Goal: Transaction & Acquisition: Purchase product/service

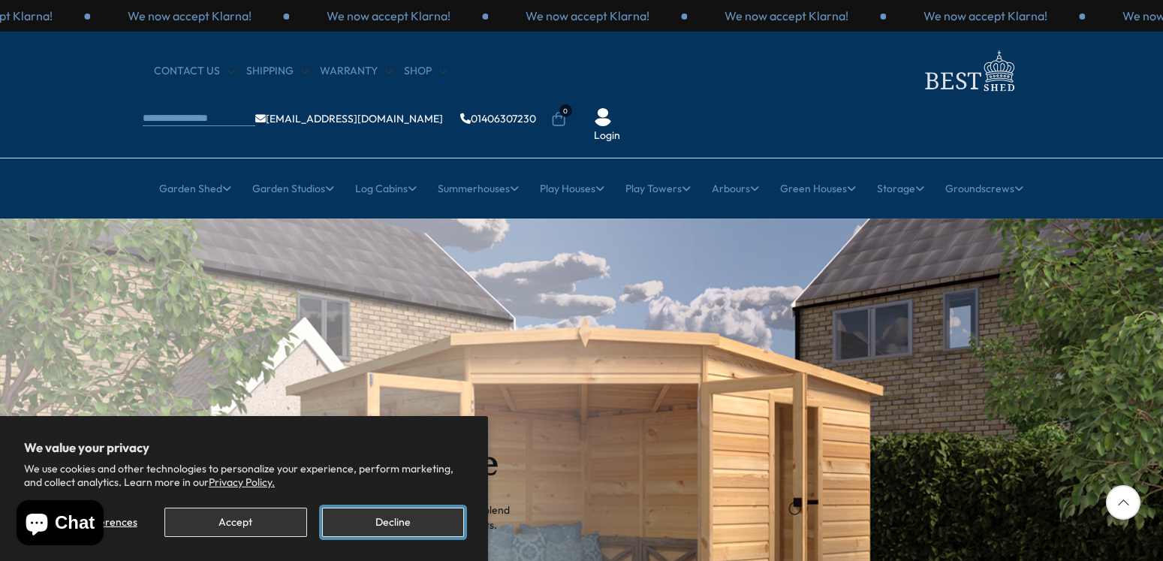
drag, startPoint x: 379, startPoint y: 523, endPoint x: 385, endPoint y: 517, distance: 8.0
click at [379, 522] on button "Decline" at bounding box center [393, 522] width 142 height 29
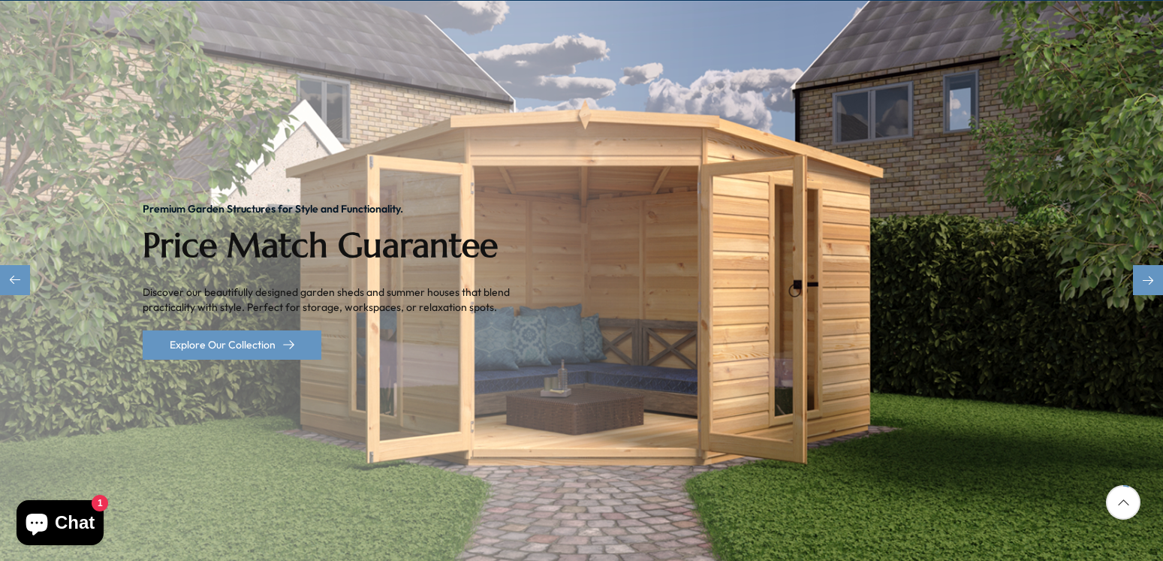
scroll to position [230, 0]
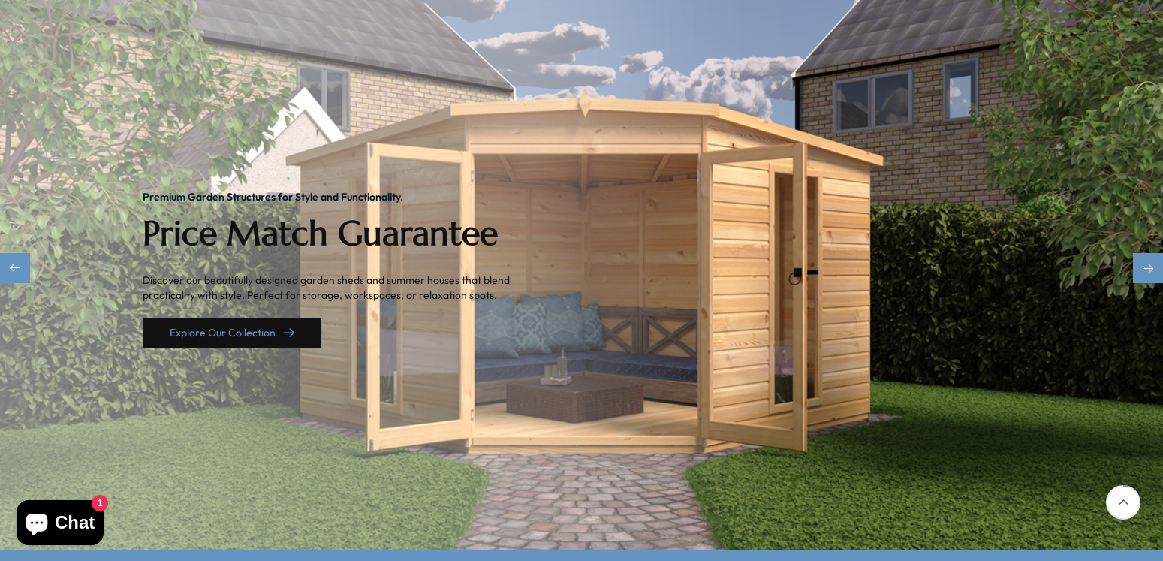
click at [238, 318] on link "Explore Our Collection" at bounding box center [232, 332] width 179 height 29
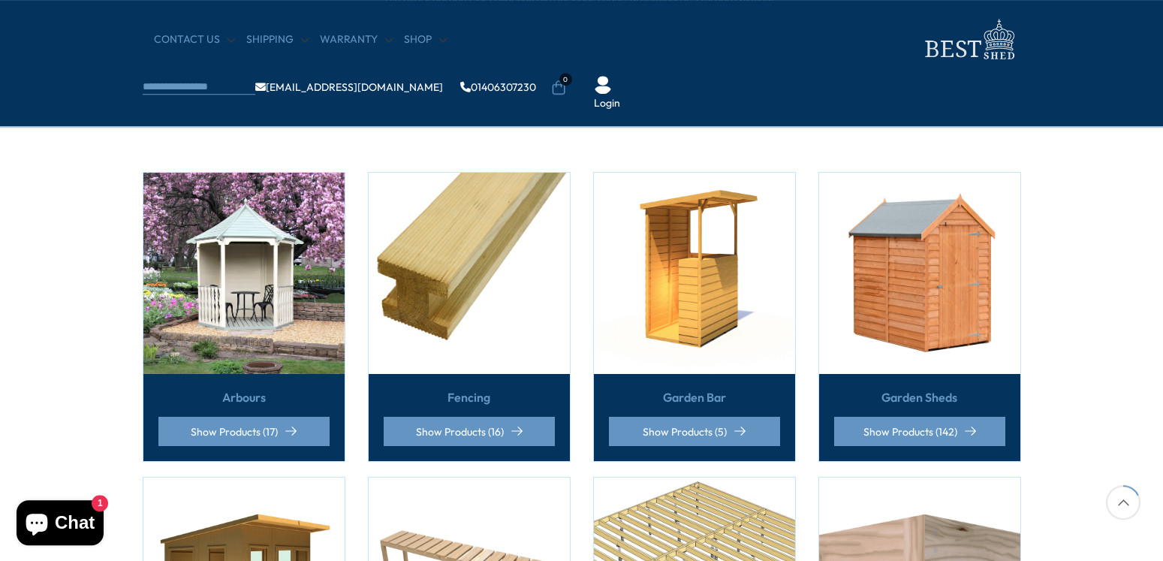
scroll to position [306, 0]
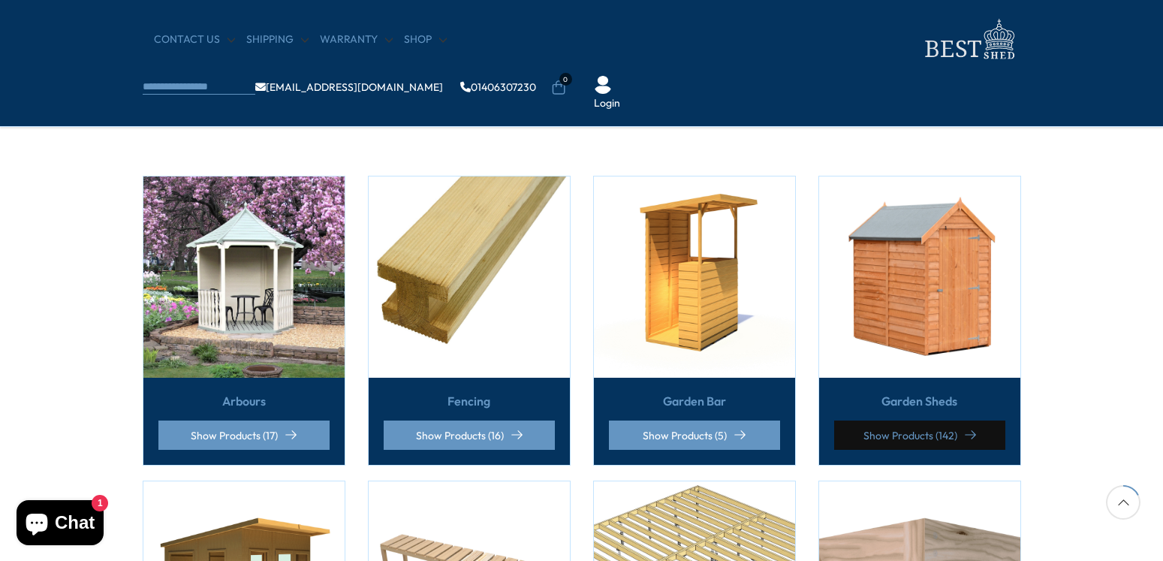
click at [939, 424] on link "Show Products (142)" at bounding box center [919, 435] width 171 height 29
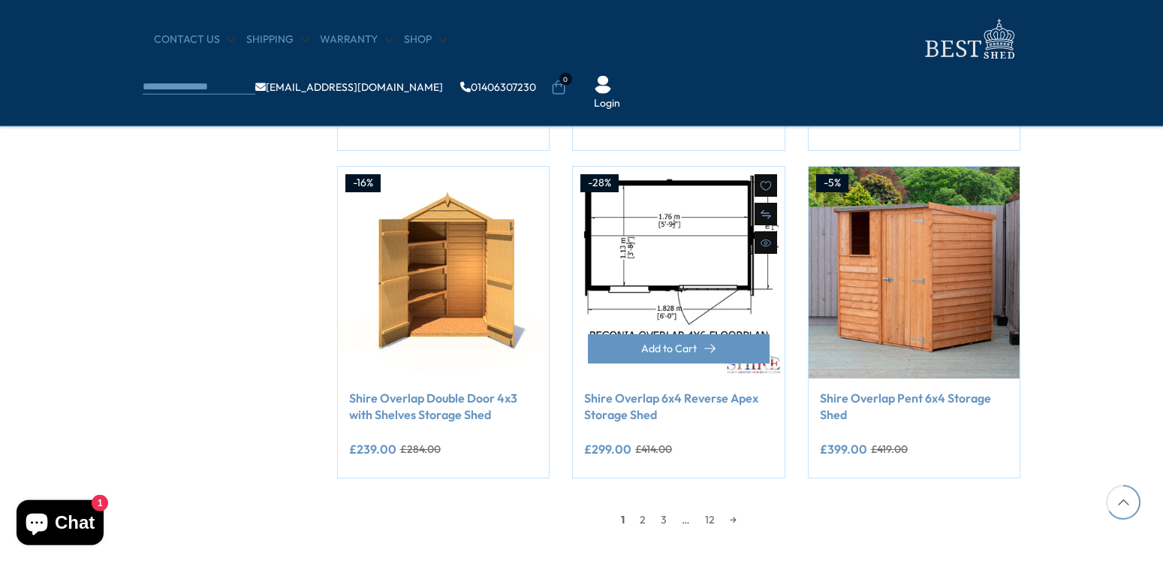
scroll to position [1226, 0]
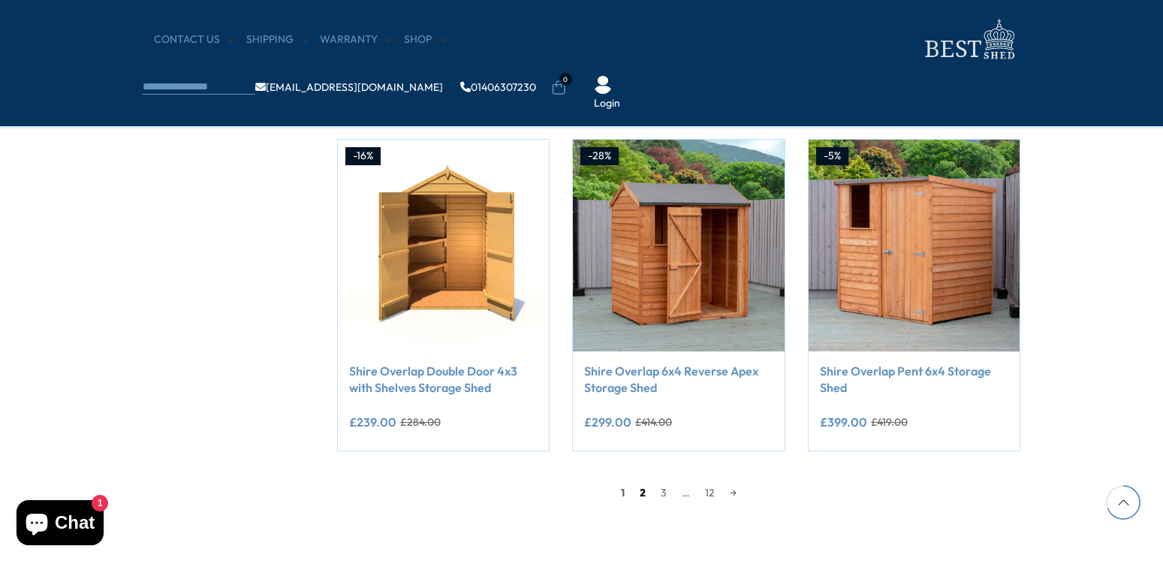
click at [641, 496] on link "2" at bounding box center [642, 492] width 21 height 23
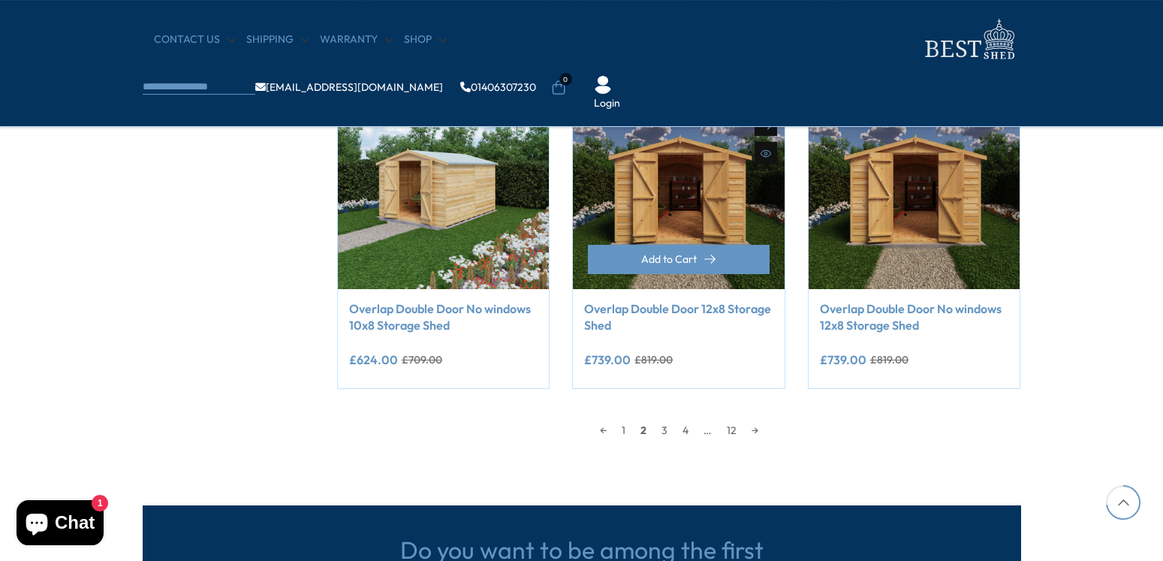
scroll to position [1289, 0]
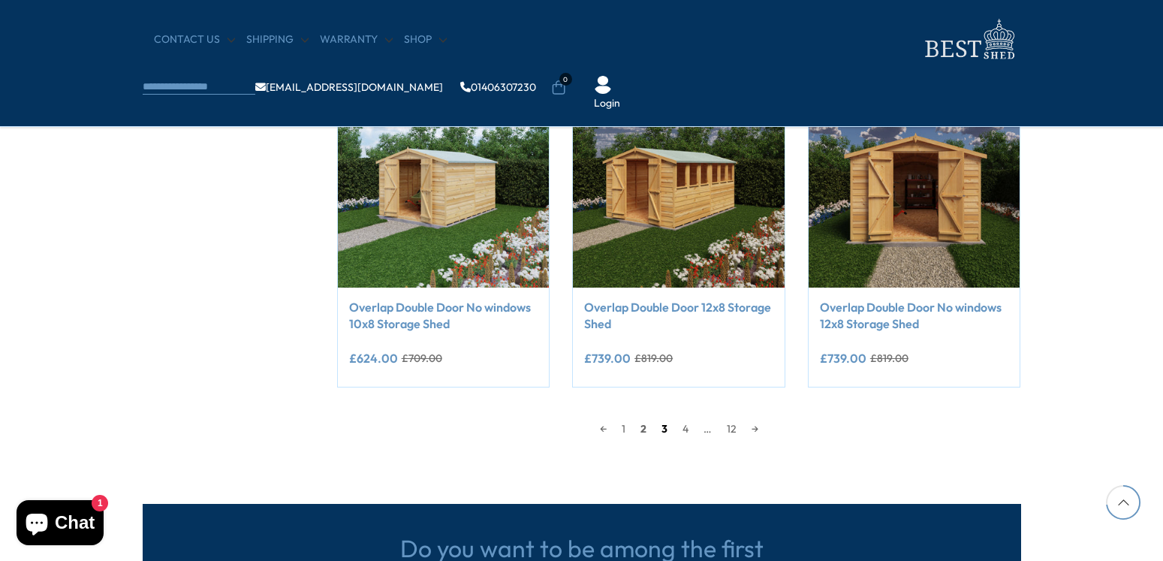
click at [662, 432] on link "3" at bounding box center [664, 429] width 21 height 23
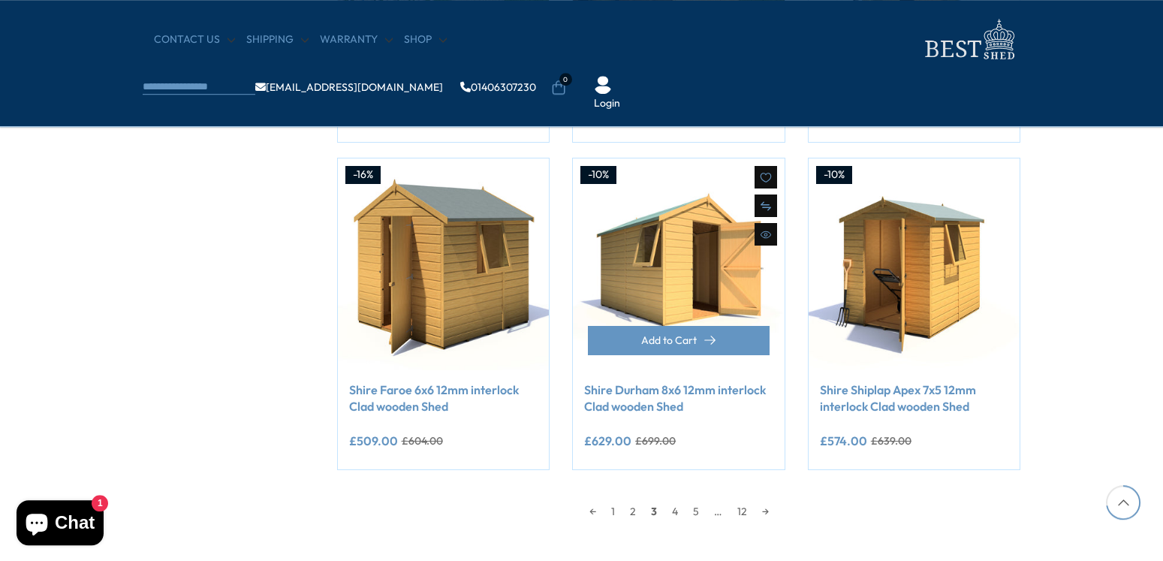
scroll to position [1366, 0]
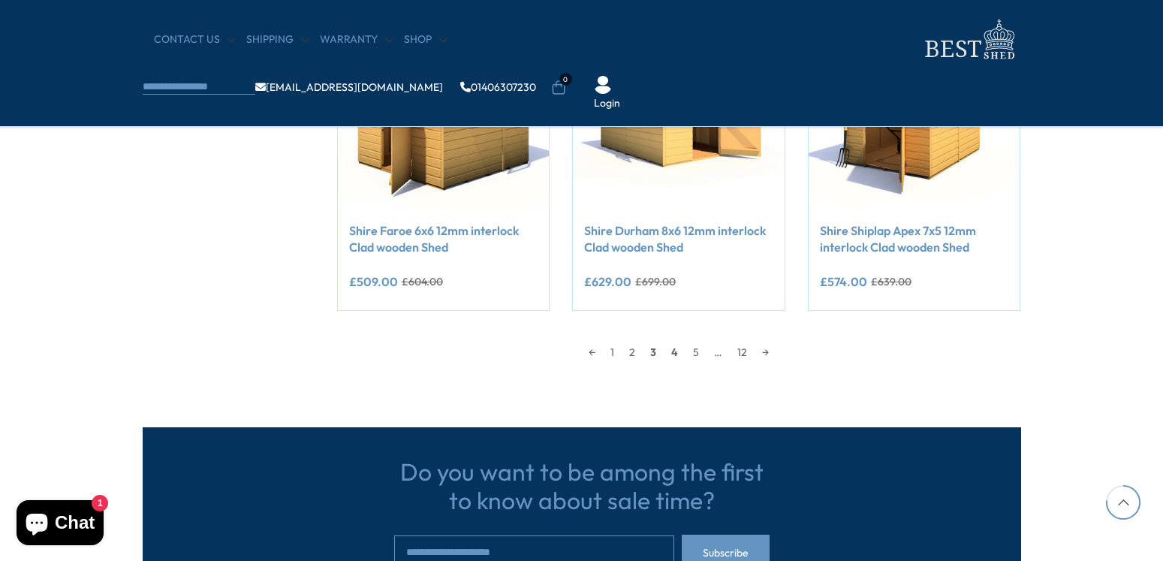
click at [676, 352] on link "4" at bounding box center [675, 352] width 22 height 23
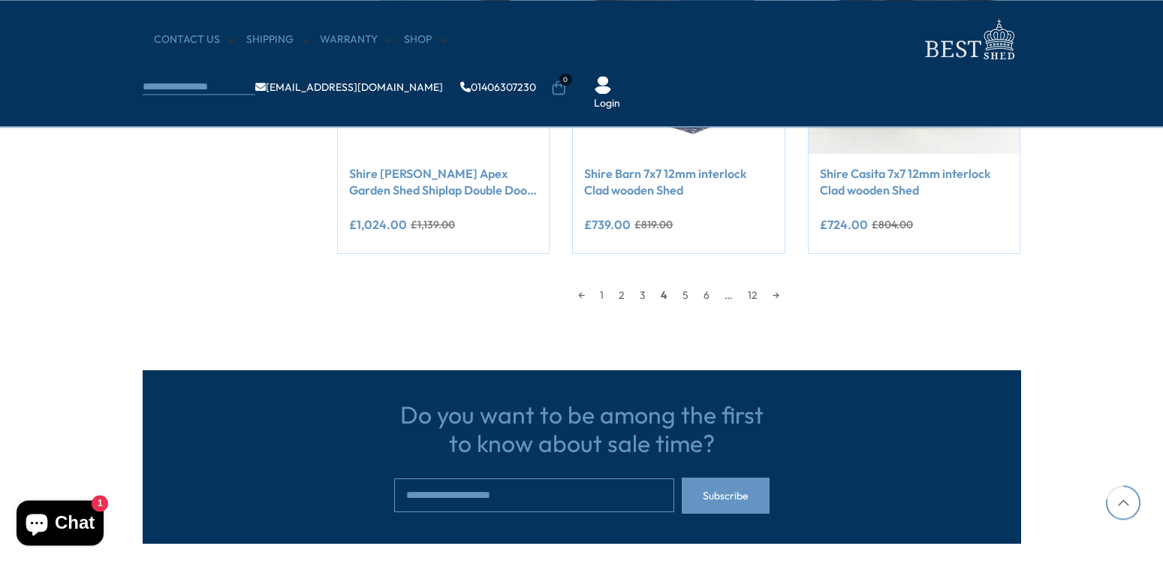
scroll to position [1443, 0]
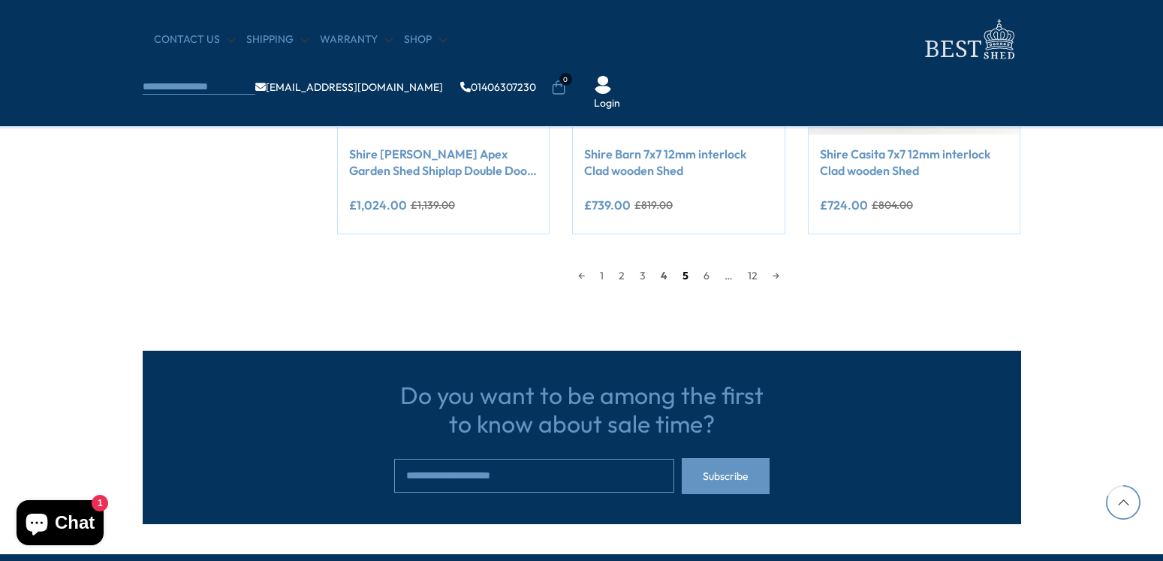
click at [683, 278] on link "5" at bounding box center [685, 275] width 21 height 23
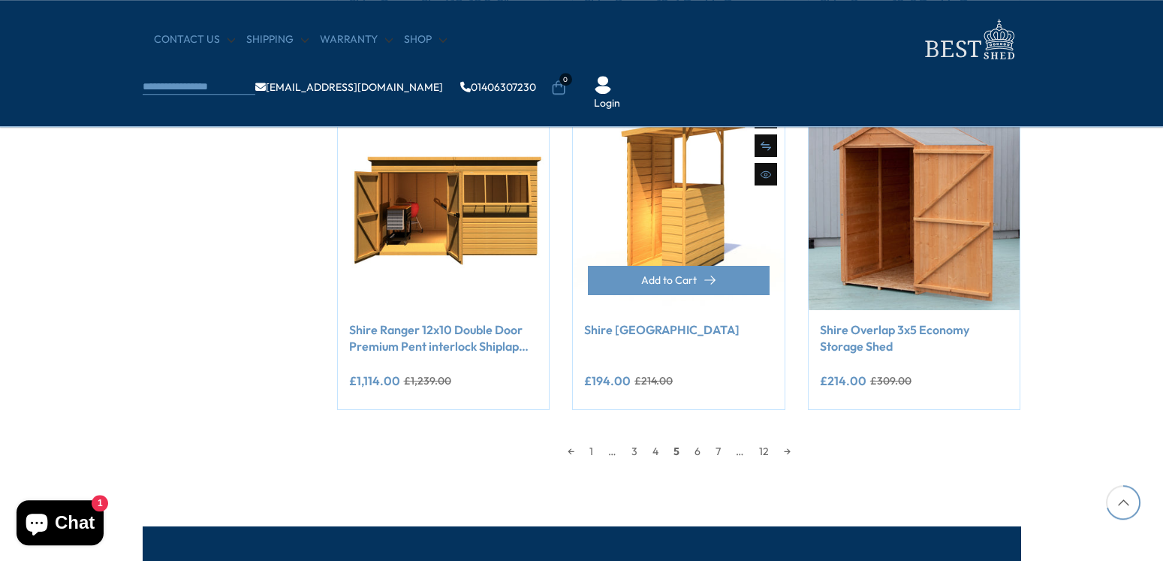
scroll to position [1289, 0]
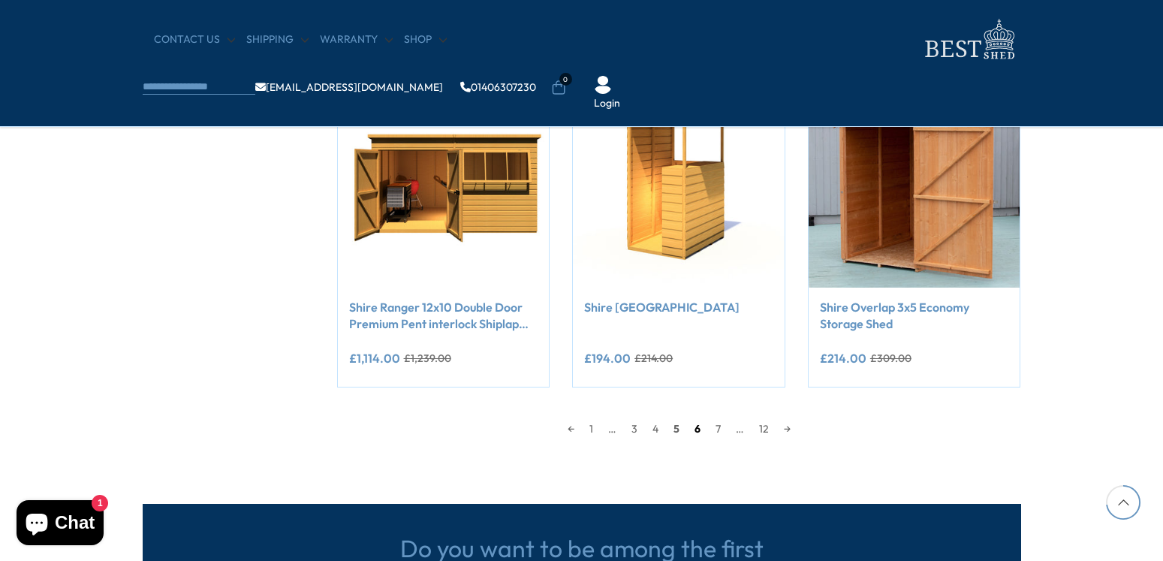
click at [696, 429] on link "6" at bounding box center [697, 429] width 21 height 23
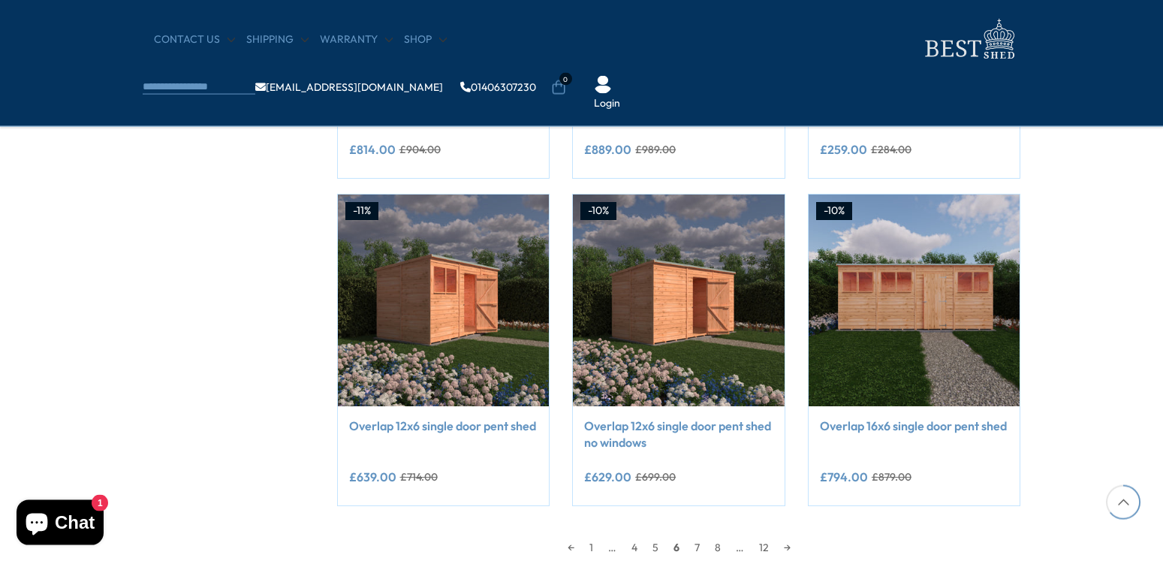
scroll to position [1213, 0]
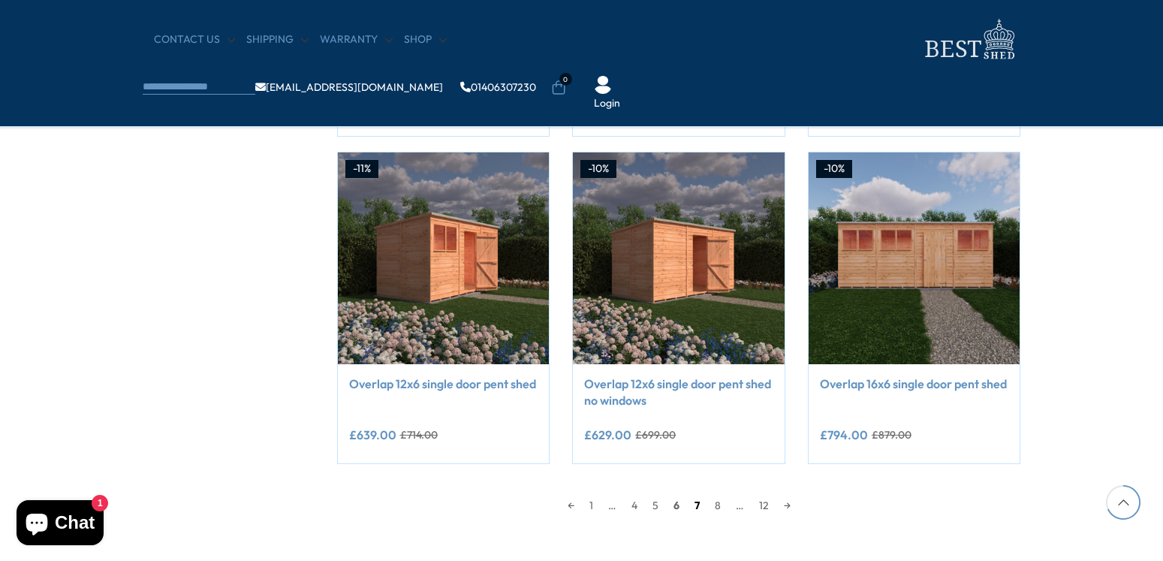
click at [699, 506] on link "7" at bounding box center [697, 505] width 20 height 23
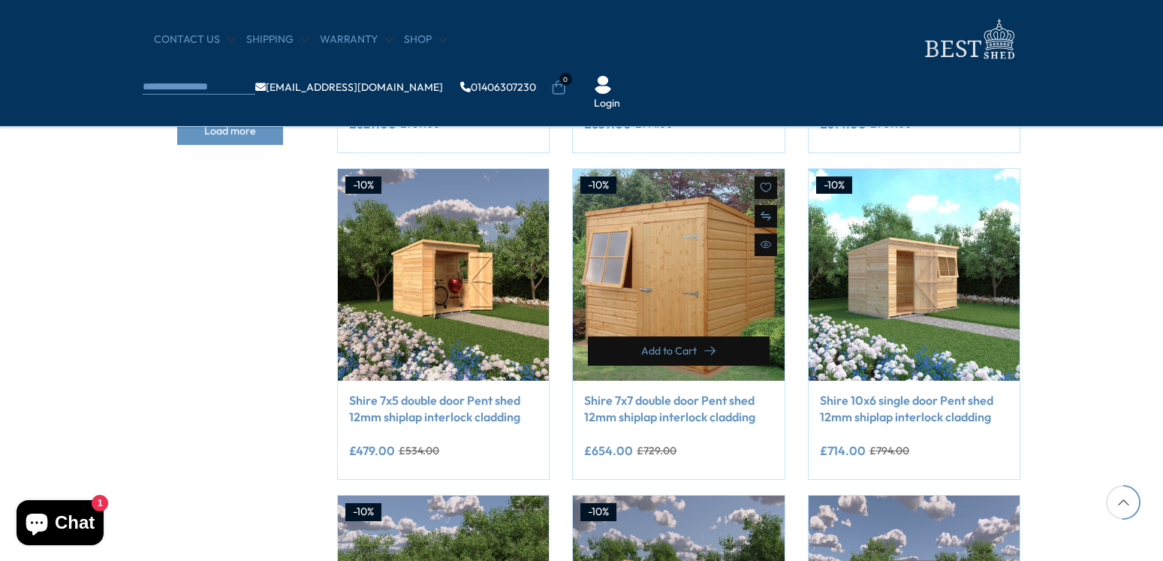
scroll to position [906, 0]
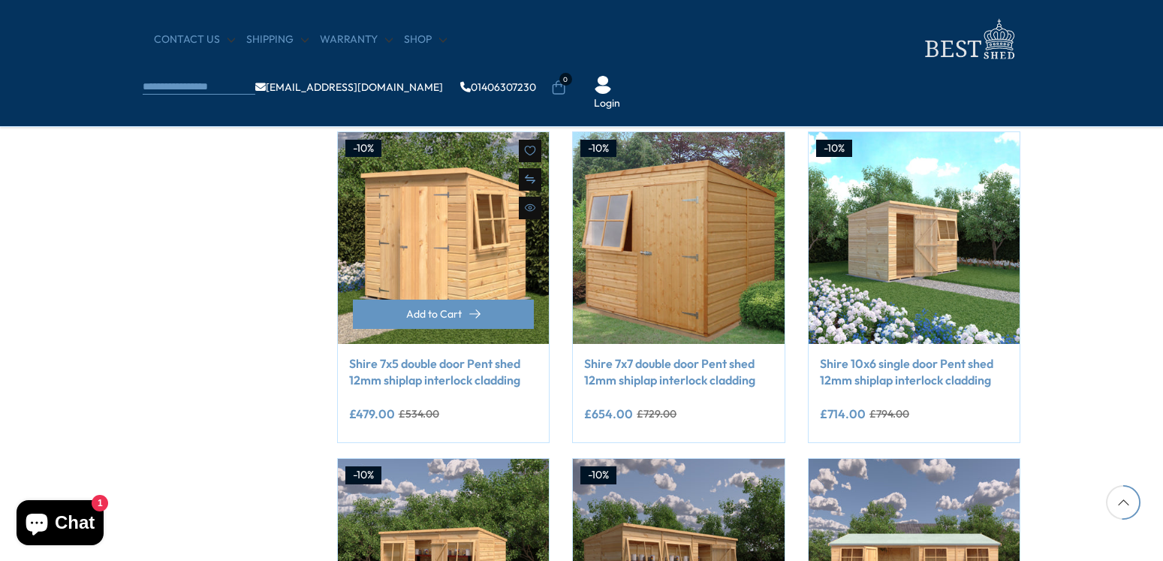
click at [447, 264] on img at bounding box center [444, 238] width 212 height 212
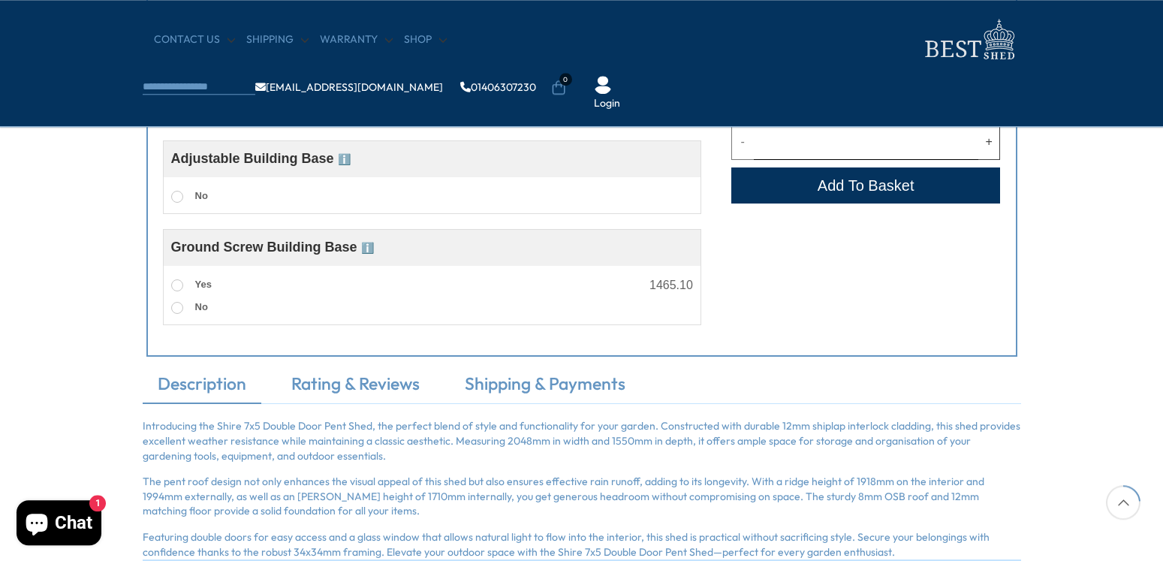
scroll to position [919, 0]
